Goal: Task Accomplishment & Management: Use online tool/utility

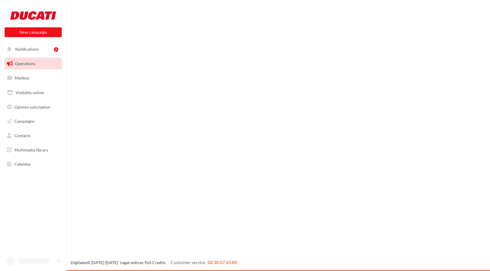
click at [29, 173] on nav "New campaign New campaign Notifications 2 Operations Mailbox Visibility online …" at bounding box center [33, 135] width 66 height 271
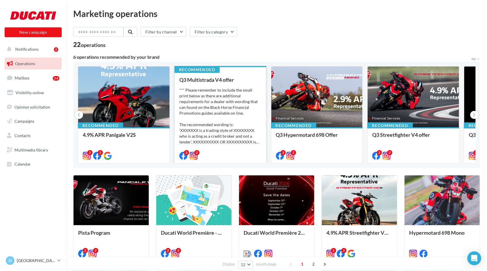
click at [212, 95] on div "*** Please remember to include the small print below as there are additional re…" at bounding box center [220, 116] width 82 height 58
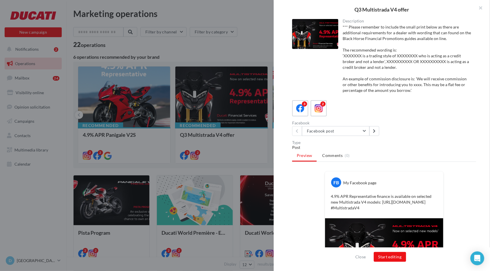
click at [387, 248] on div "Close Start editing" at bounding box center [381, 260] width 216 height 24
click at [388, 255] on button "Start editing" at bounding box center [390, 257] width 33 height 10
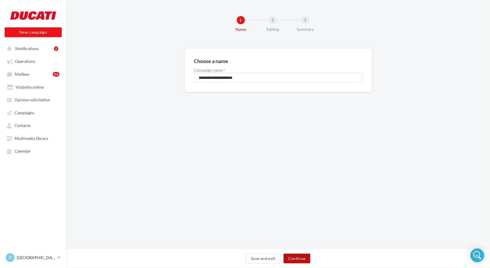
click at [295, 260] on button "Continue" at bounding box center [296, 259] width 27 height 10
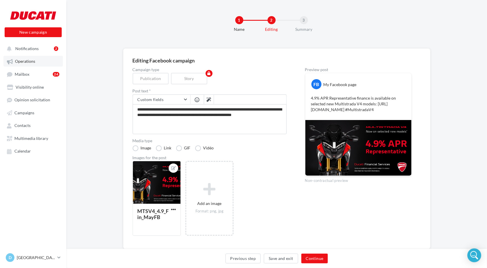
click at [21, 61] on span "Operations" at bounding box center [25, 61] width 20 height 5
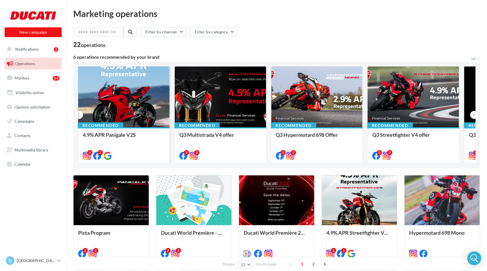
click at [113, 96] on div at bounding box center [123, 97] width 91 height 61
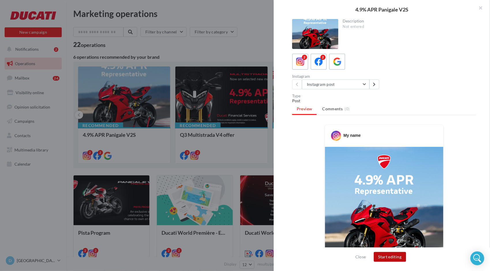
click at [390, 259] on button "Start editing" at bounding box center [390, 257] width 33 height 10
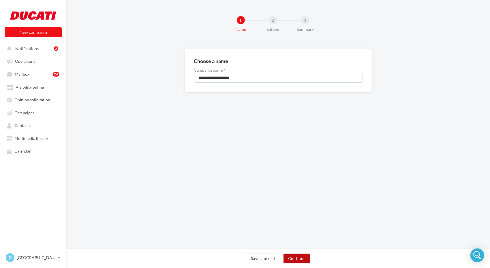
click at [292, 254] on button "Continue" at bounding box center [296, 259] width 27 height 10
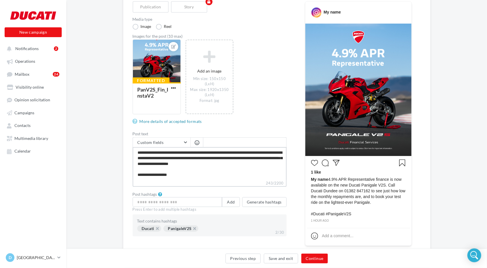
scroll to position [93, 0]
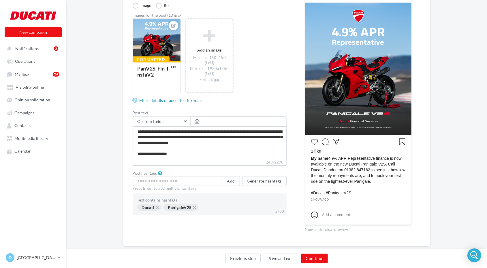
drag, startPoint x: 234, startPoint y: 224, endPoint x: 213, endPoint y: 149, distance: 77.1
click at [213, 149] on textarea "**********" at bounding box center [210, 142] width 154 height 33
click at [29, 115] on span "Campaigns" at bounding box center [24, 112] width 20 height 5
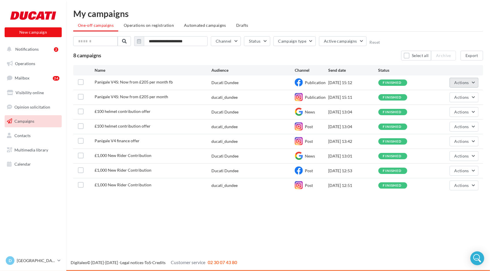
click at [476, 83] on button "Actions" at bounding box center [463, 83] width 29 height 10
click at [443, 94] on button "View results" at bounding box center [449, 96] width 58 height 15
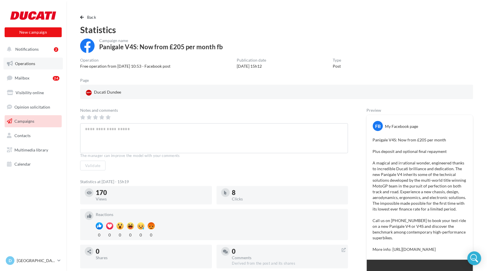
click at [31, 66] on span "Operations" at bounding box center [25, 63] width 20 height 5
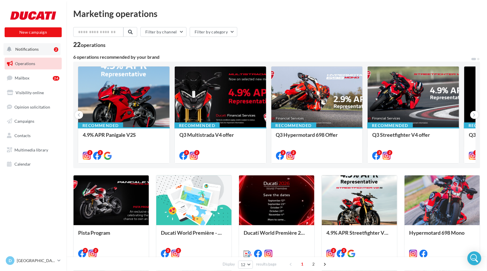
click at [23, 52] on button "Notifications 2" at bounding box center [31, 49] width 57 height 12
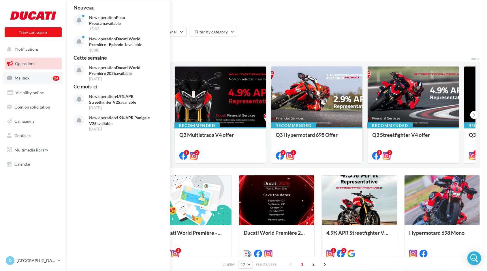
click at [22, 78] on span "Mailbox" at bounding box center [22, 78] width 15 height 5
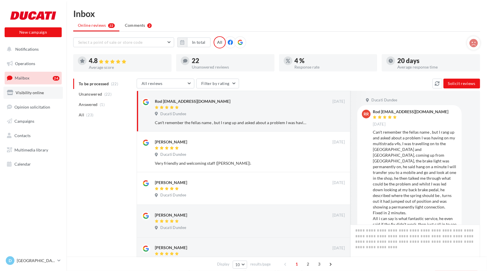
click at [24, 91] on span "Visibility online" at bounding box center [30, 92] width 28 height 5
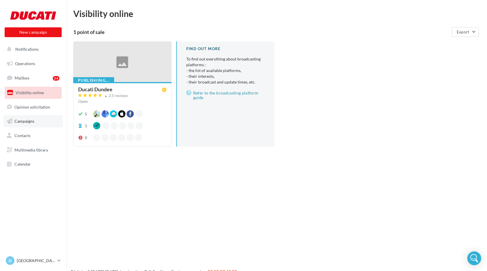
click at [26, 119] on span "Campaigns" at bounding box center [24, 121] width 20 height 5
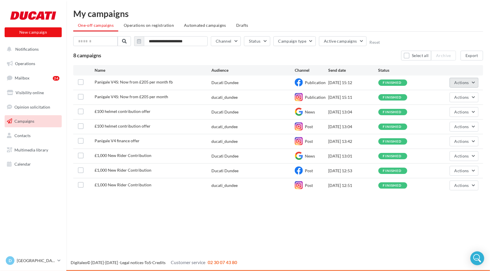
click at [475, 86] on button "Actions" at bounding box center [463, 83] width 29 height 10
click at [460, 98] on button "View results" at bounding box center [449, 96] width 58 height 15
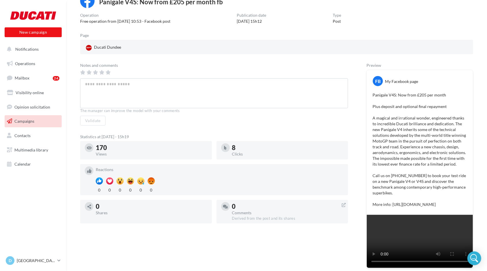
scroll to position [85, 0]
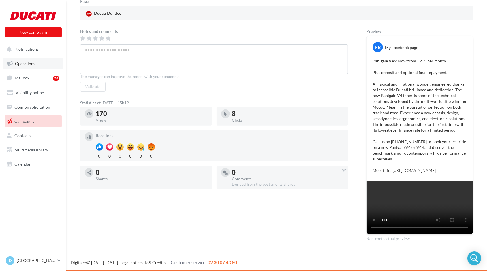
click at [26, 64] on span "Operations" at bounding box center [25, 63] width 20 height 5
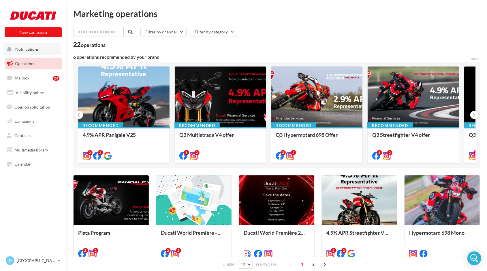
click at [24, 45] on button "Notifications" at bounding box center [31, 49] width 57 height 12
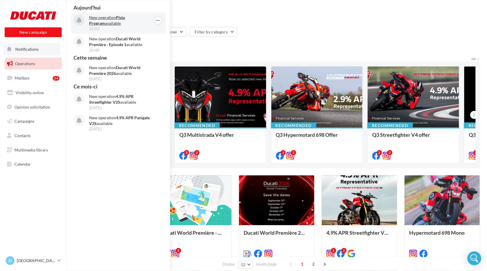
click at [100, 20] on p "New operation Pista Program available" at bounding box center [122, 21] width 67 height 12
click at [105, 19] on p "New operation Pista Program available" at bounding box center [122, 21] width 67 height 12
click at [124, 18] on strong "Pista Program" at bounding box center [107, 20] width 36 height 11
click at [222, 56] on div "6 operations recommended by your brand" at bounding box center [271, 57] width 397 height 5
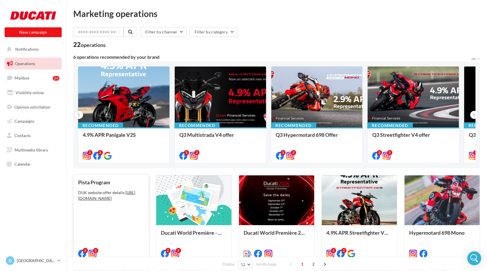
click at [107, 213] on div "Pista Program DUK website offer details: [URL][DOMAIN_NAME]" at bounding box center [111, 218] width 66 height 77
